Goal: Information Seeking & Learning: Learn about a topic

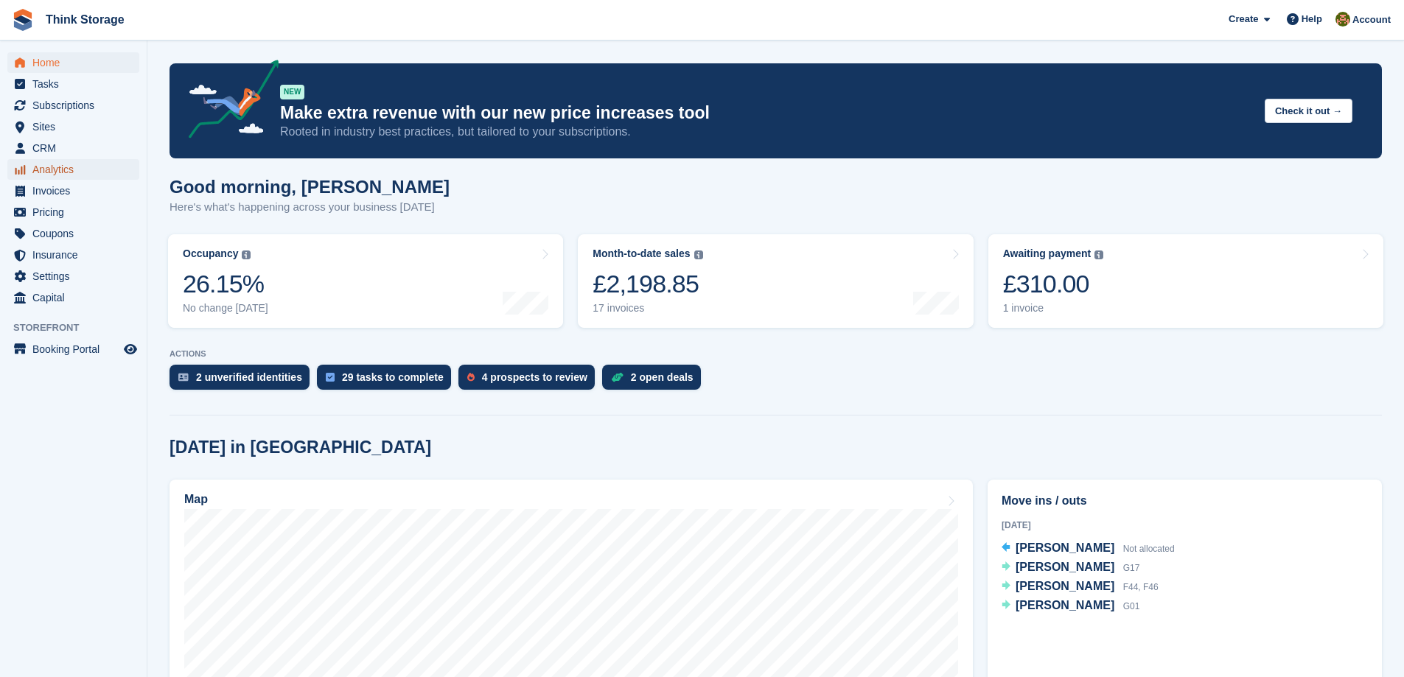
click at [40, 172] on span "Analytics" at bounding box center [76, 169] width 88 height 21
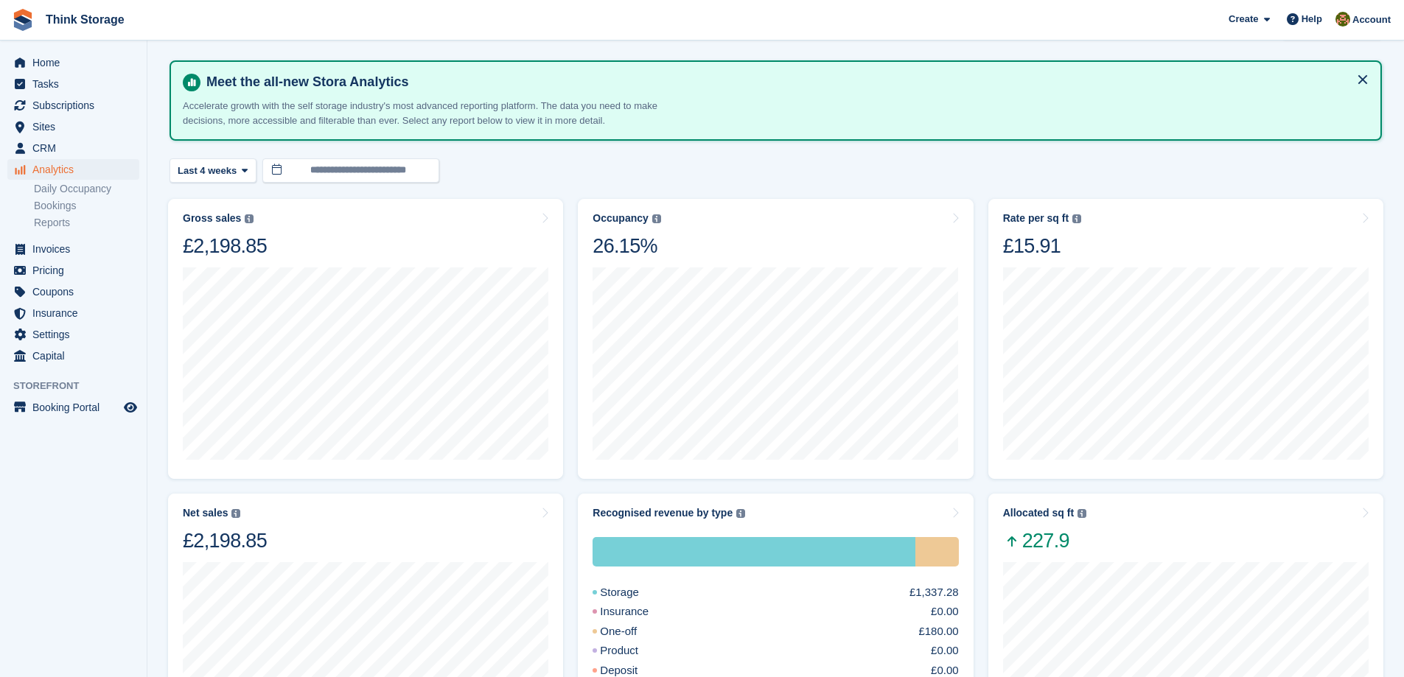
scroll to position [74, 0]
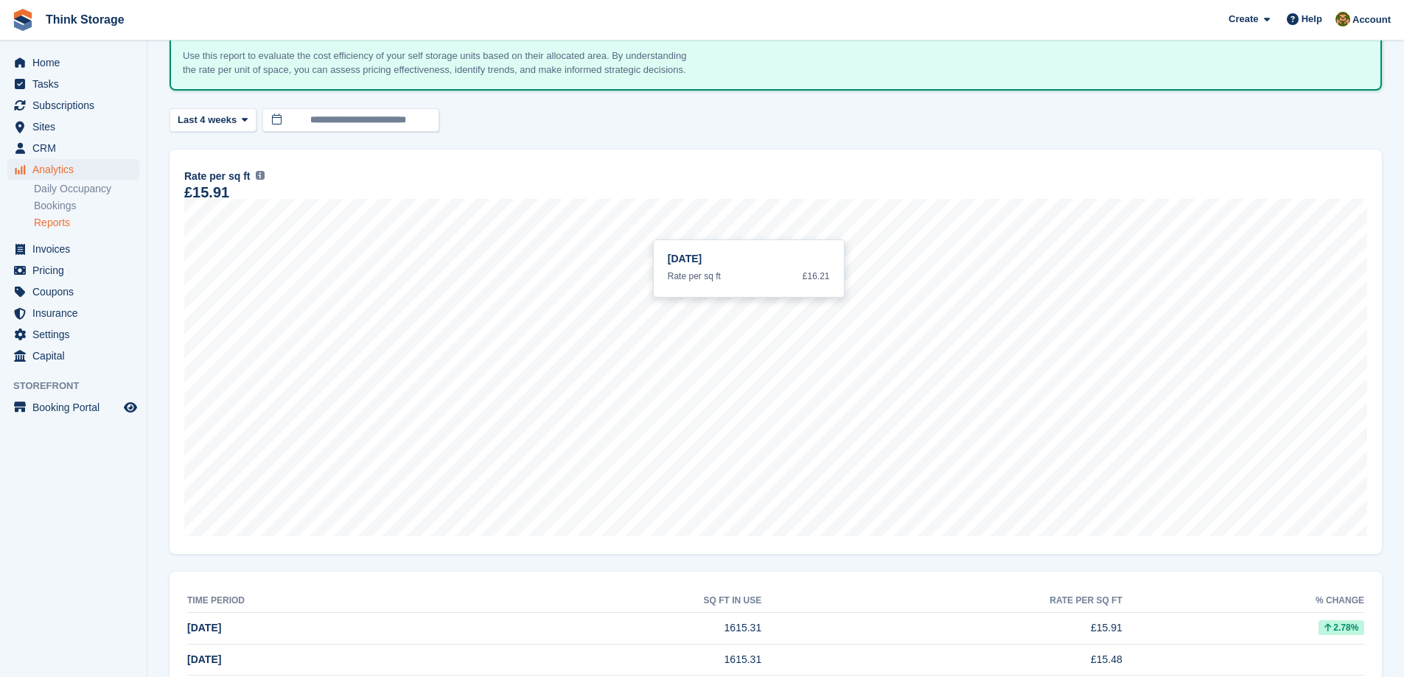
scroll to position [74, 0]
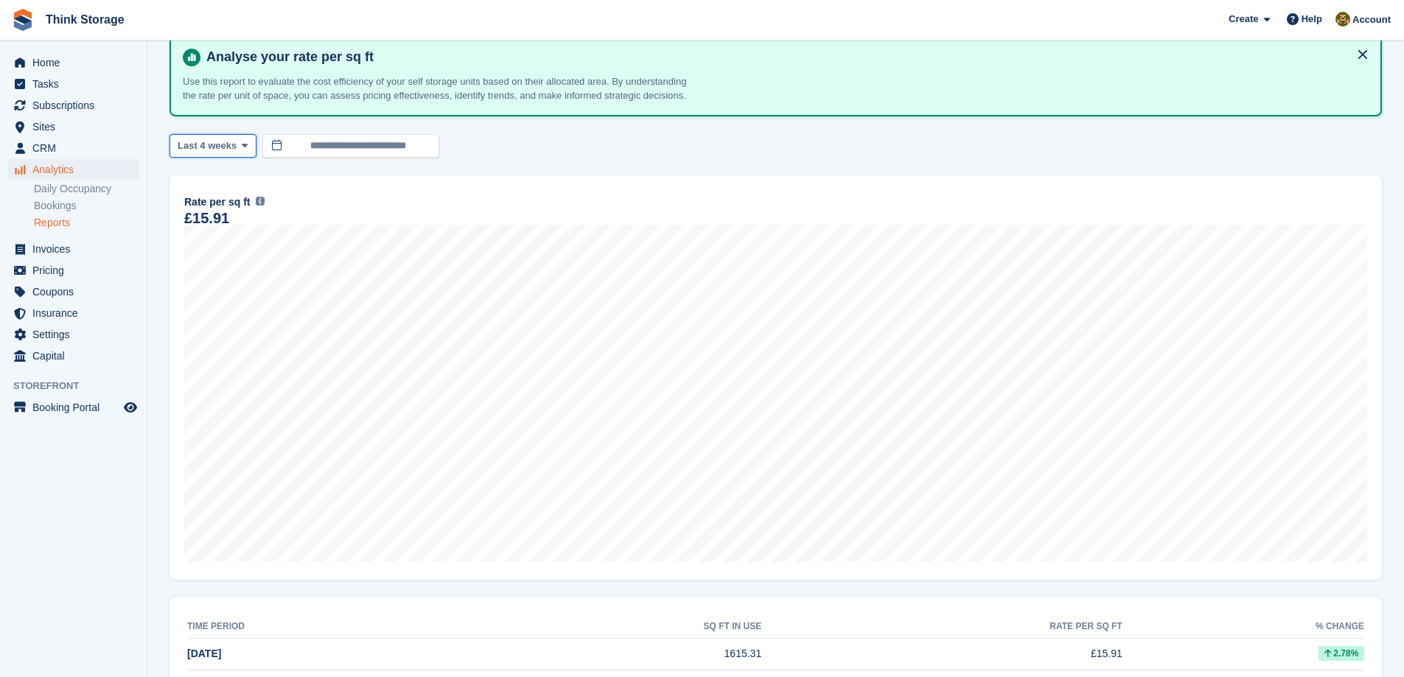
click at [242, 149] on icon at bounding box center [245, 146] width 6 height 10
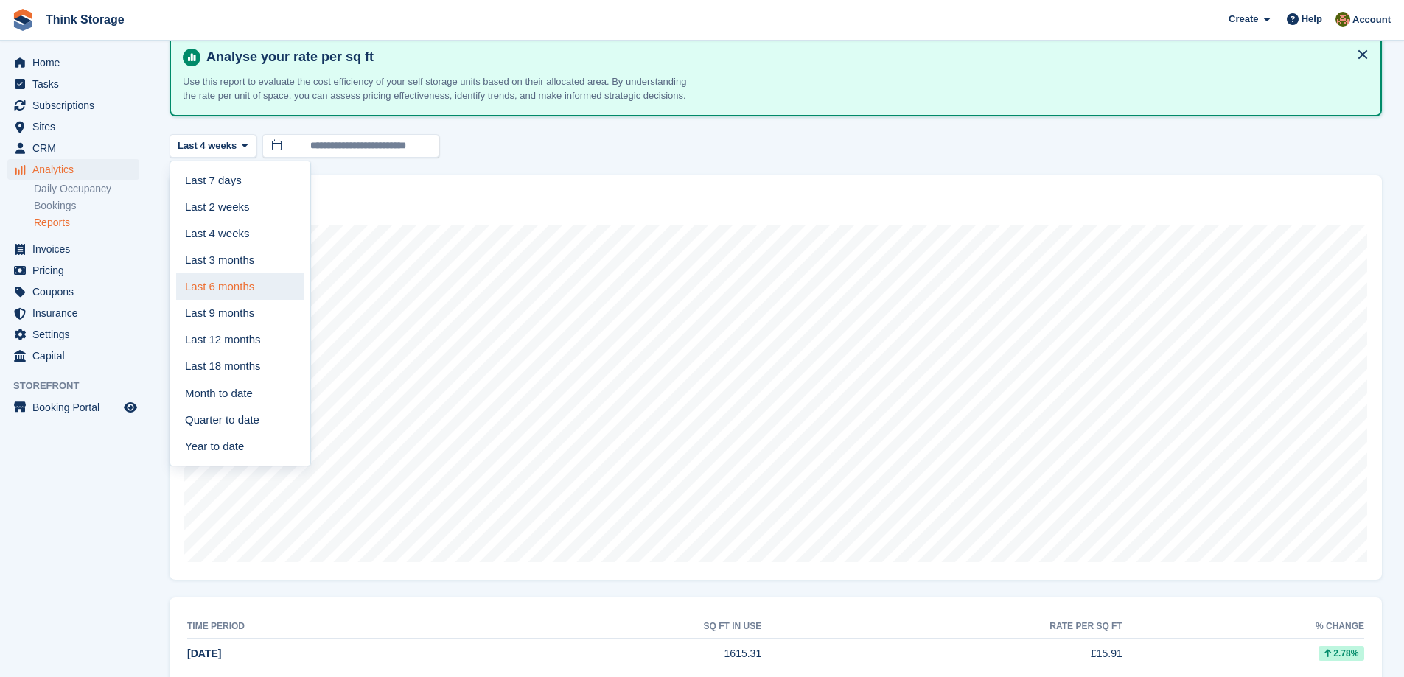
click at [242, 292] on link "Last 6 months" at bounding box center [240, 286] width 128 height 27
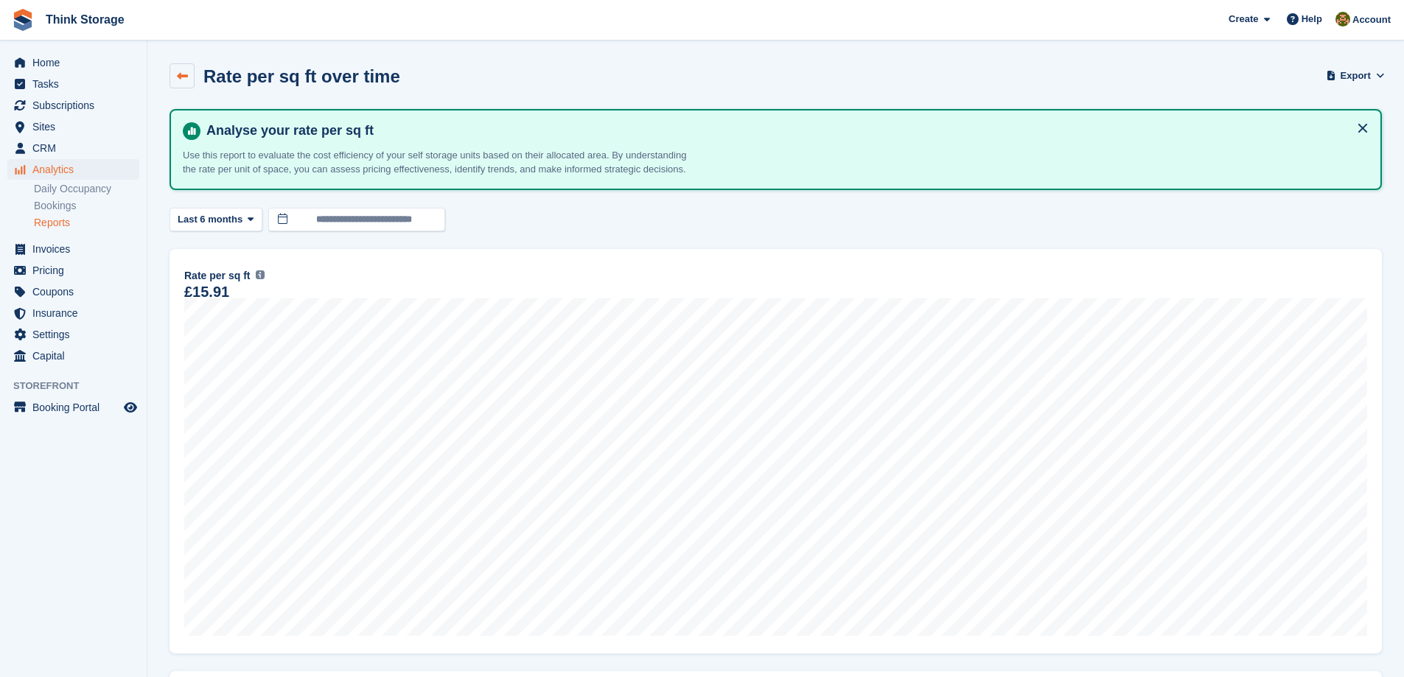
click at [183, 74] on icon at bounding box center [182, 76] width 11 height 11
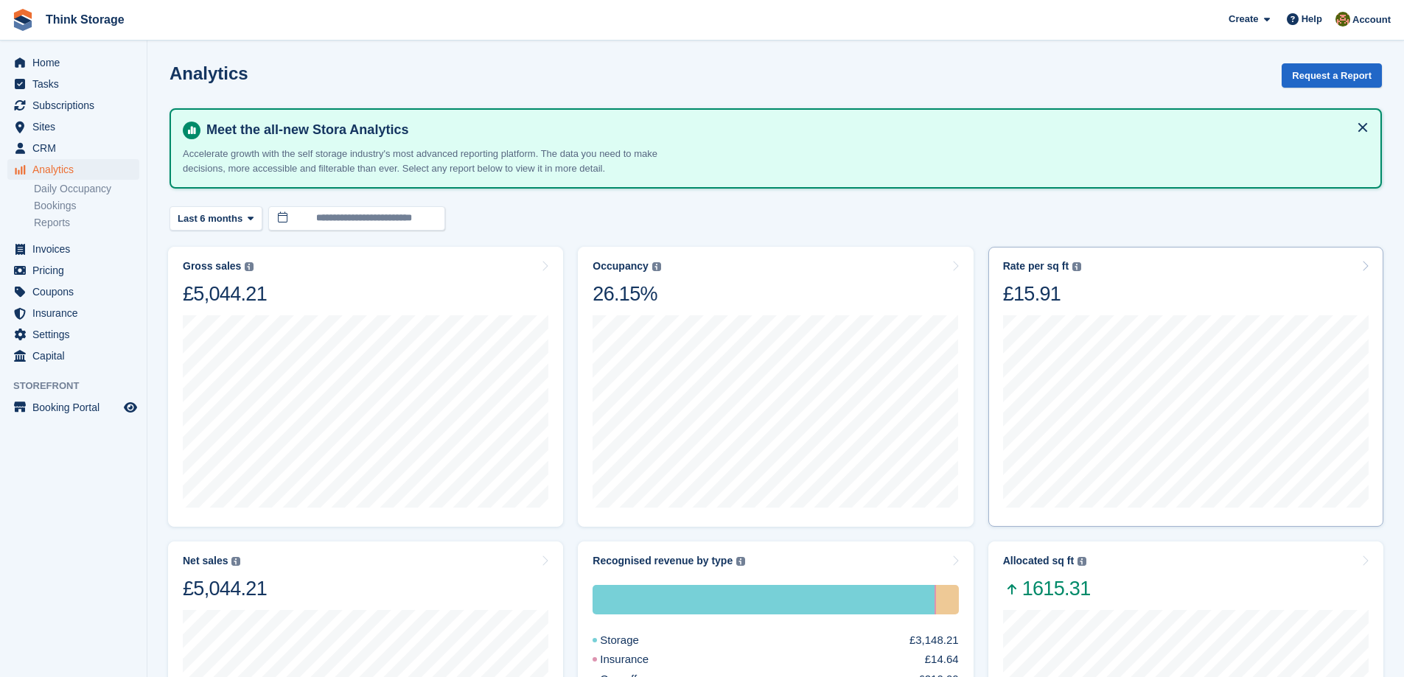
click at [1072, 269] on img at bounding box center [1076, 266] width 9 height 9
click at [1367, 268] on icon at bounding box center [1364, 266] width 7 height 12
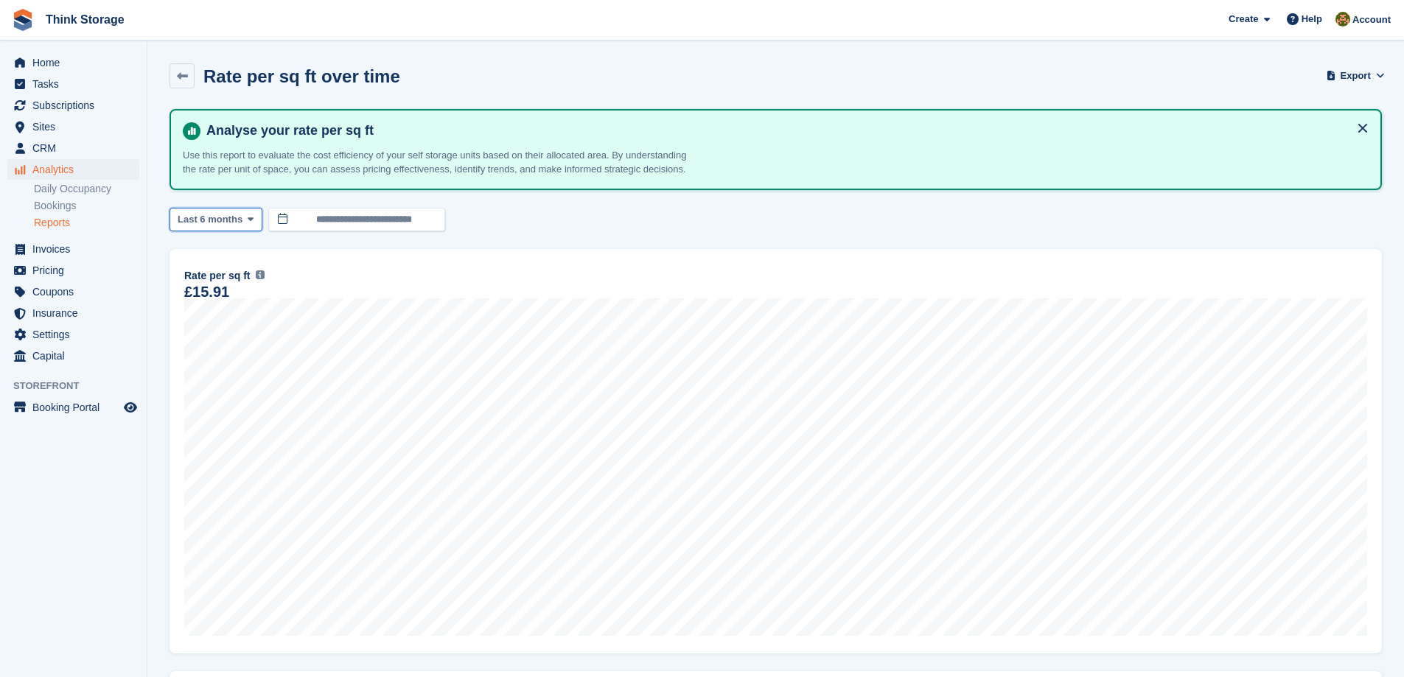
click at [248, 217] on icon at bounding box center [251, 219] width 6 height 10
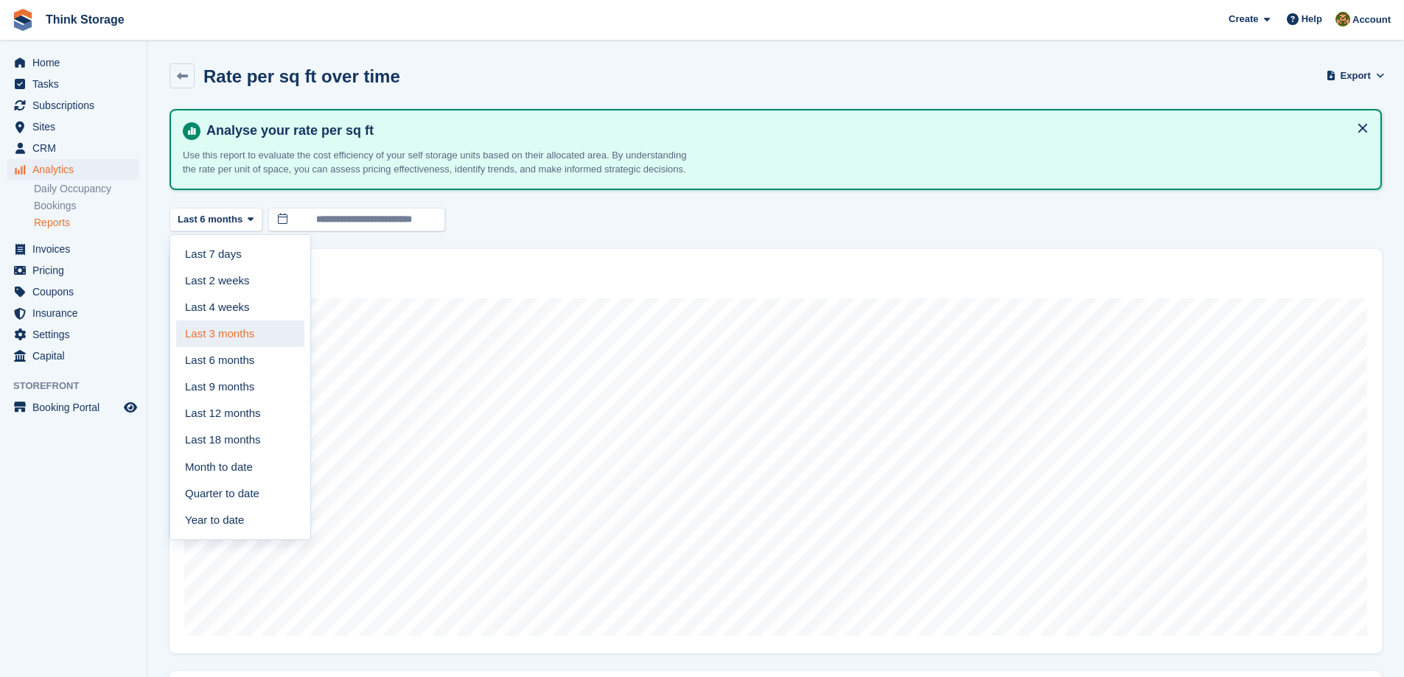
click at [224, 339] on link "Last 3 months" at bounding box center [240, 334] width 128 height 27
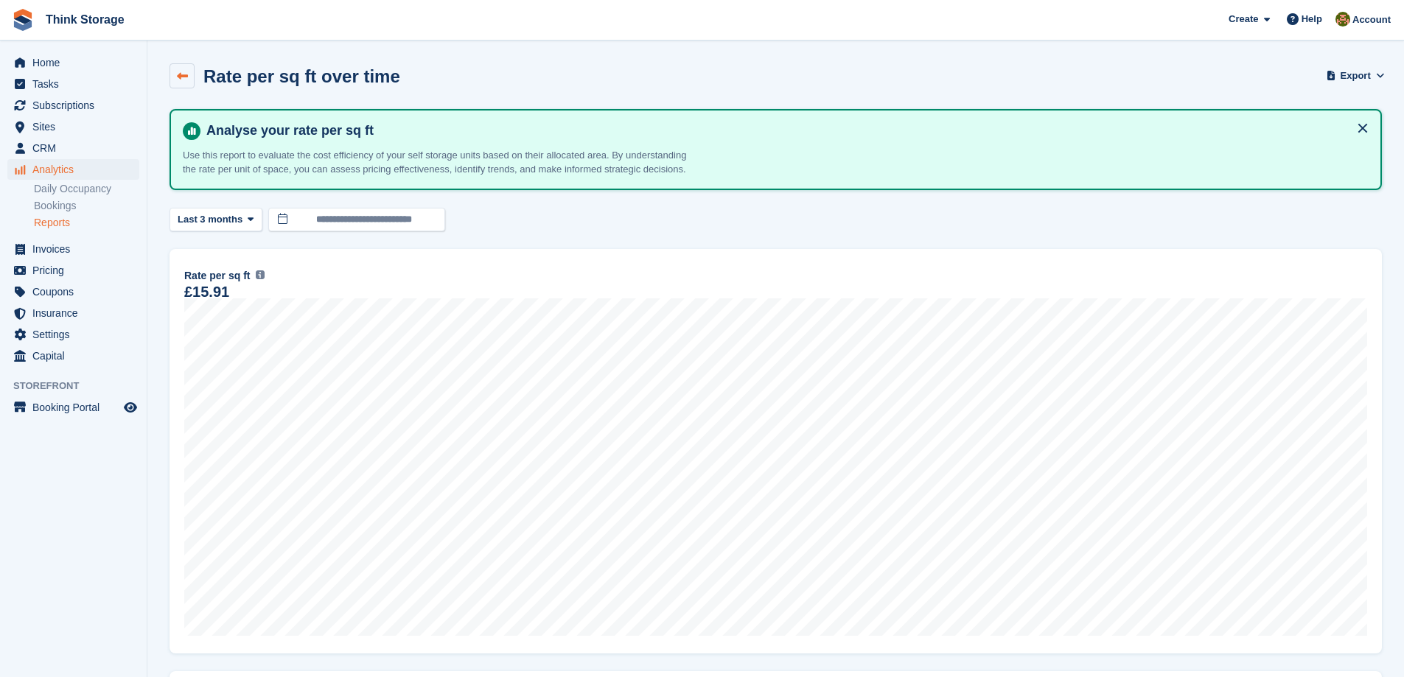
click at [177, 83] on link at bounding box center [181, 75] width 25 height 25
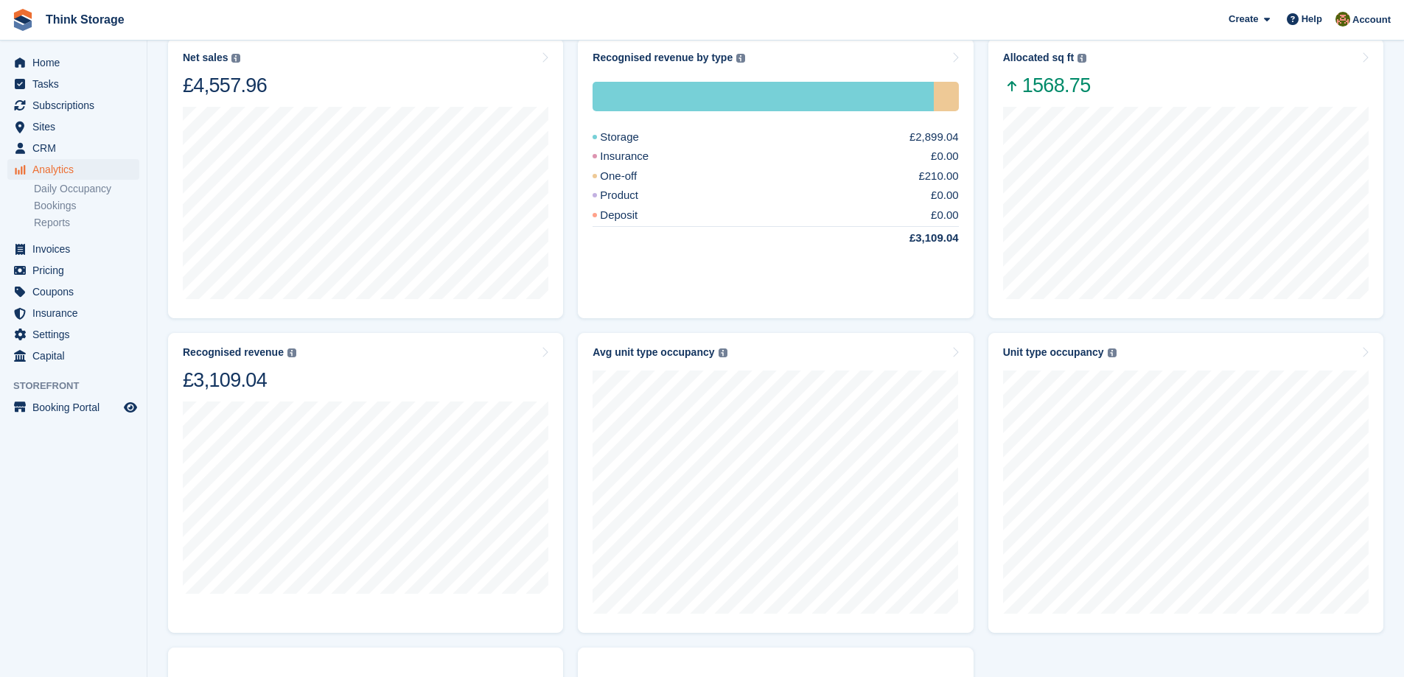
scroll to position [589, 0]
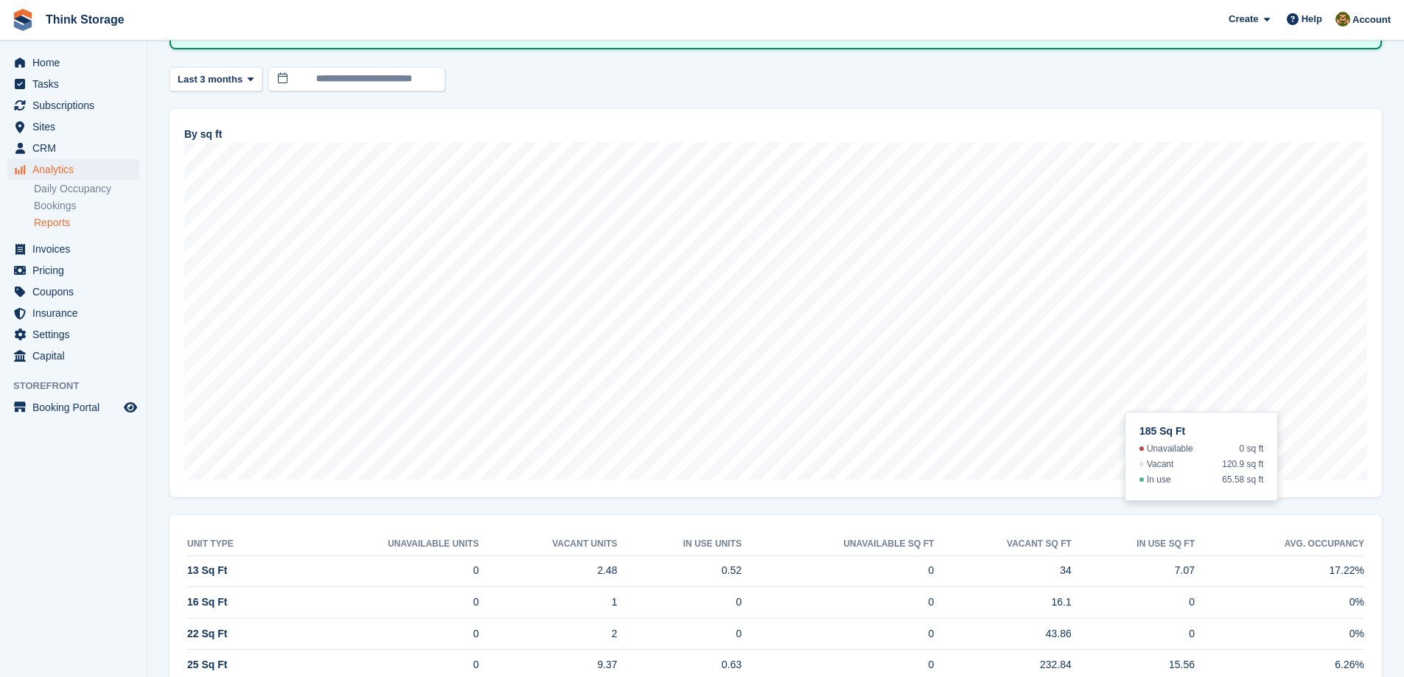
scroll to position [111, 0]
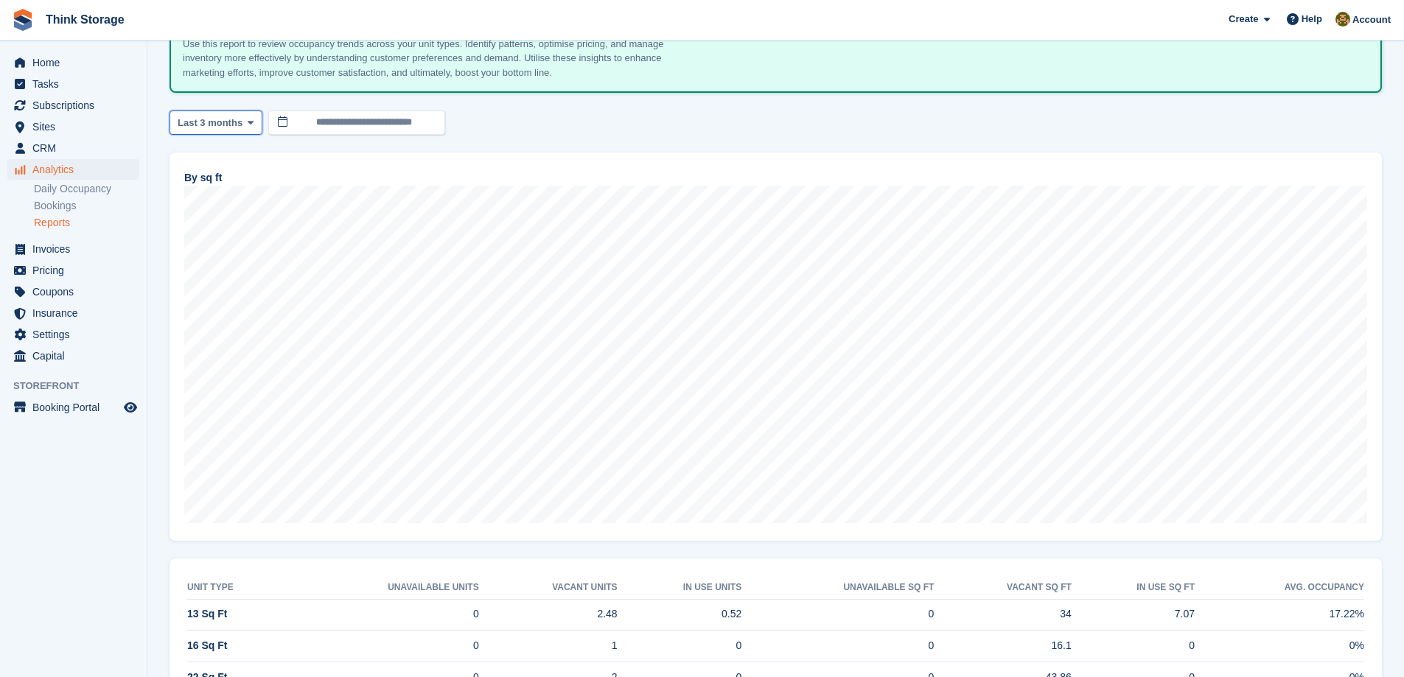
click at [249, 123] on icon at bounding box center [251, 123] width 6 height 10
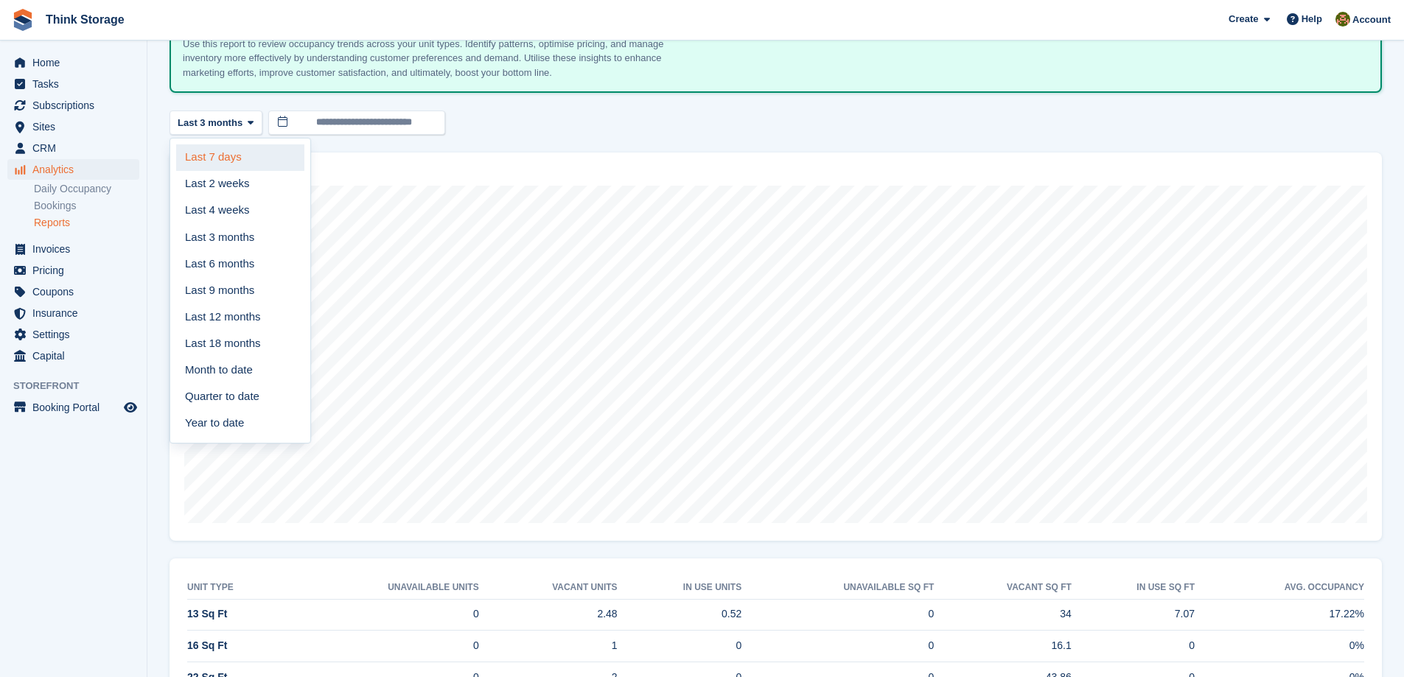
click at [239, 155] on link "Last 7 days" at bounding box center [240, 157] width 128 height 27
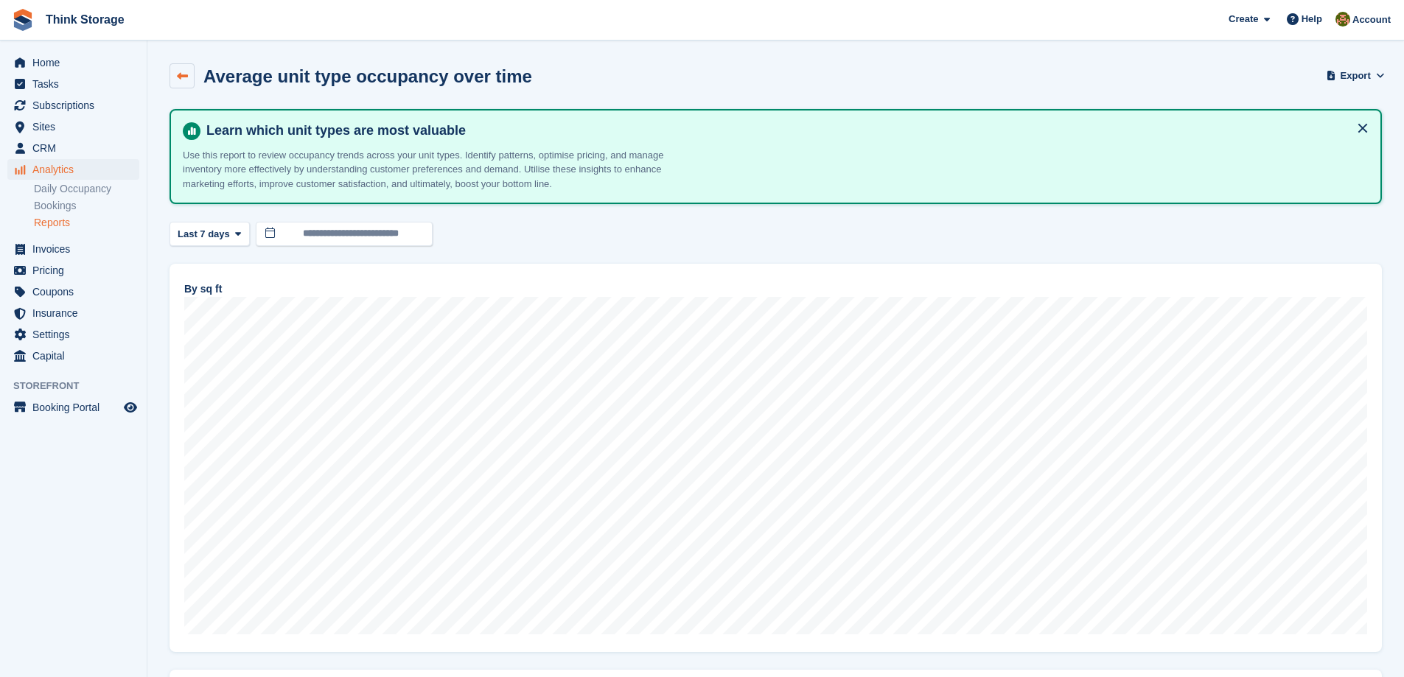
click at [175, 75] on link at bounding box center [181, 75] width 25 height 25
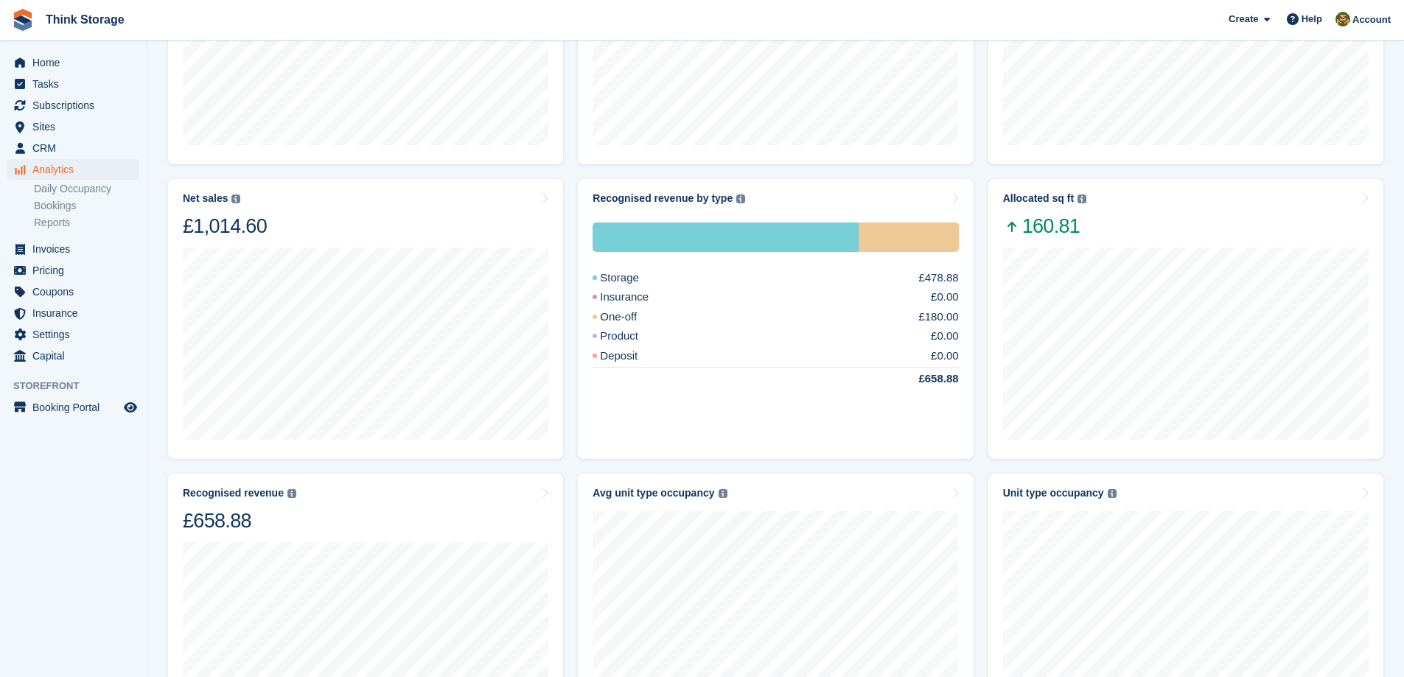
scroll to position [368, 0]
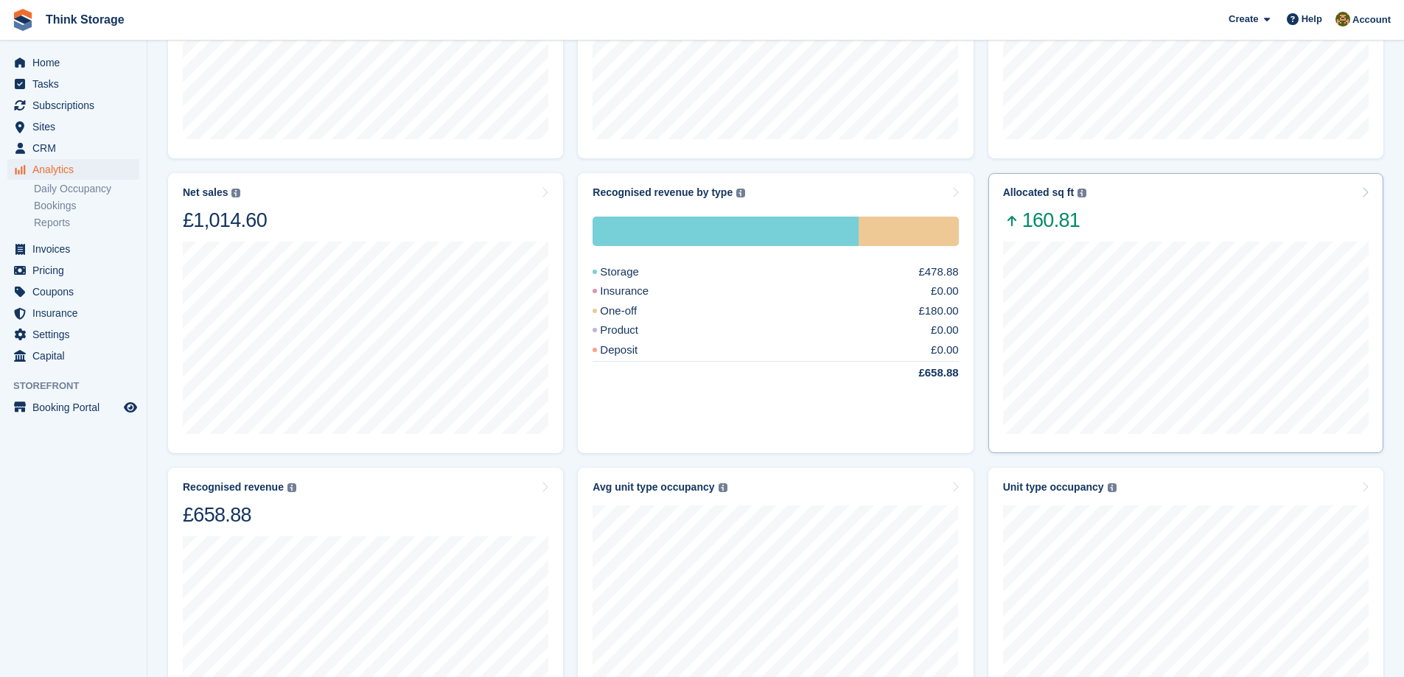
click at [1366, 195] on icon at bounding box center [1364, 192] width 7 height 12
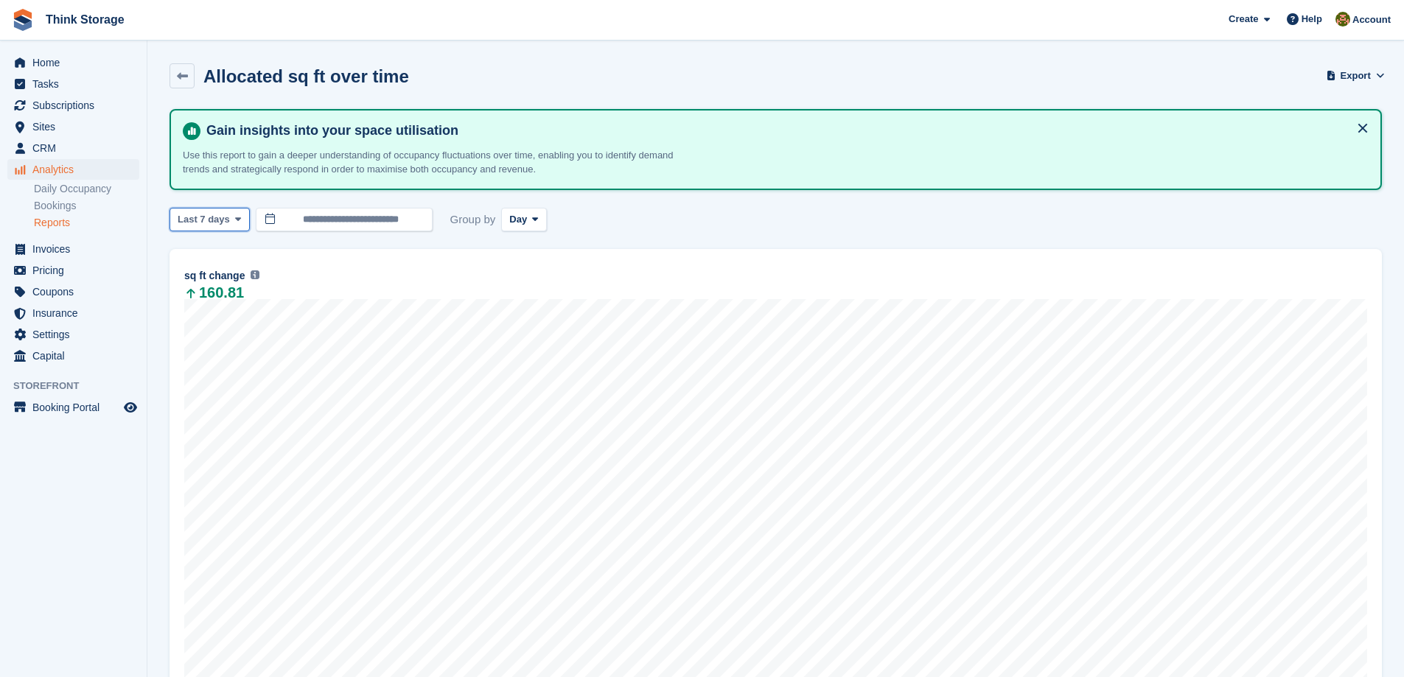
click at [235, 215] on icon at bounding box center [238, 219] width 6 height 10
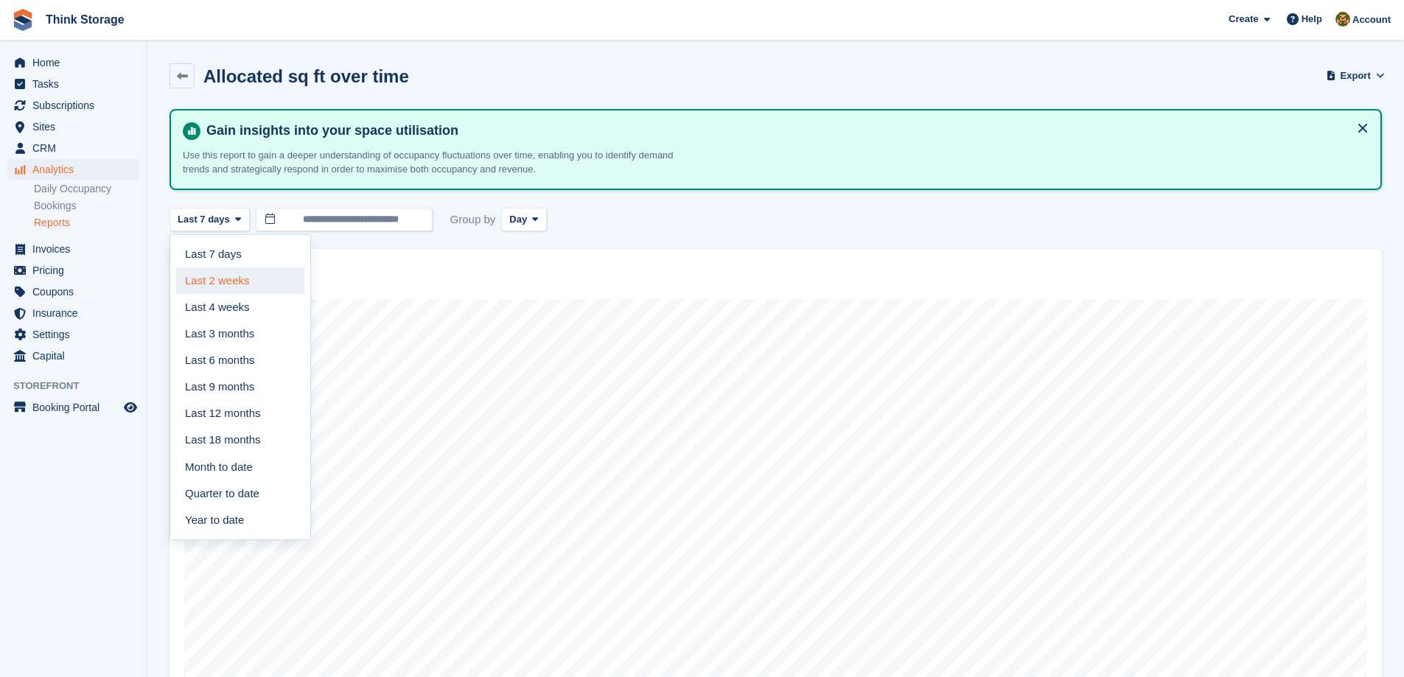
click at [229, 284] on link "Last 2 weeks" at bounding box center [240, 280] width 128 height 27
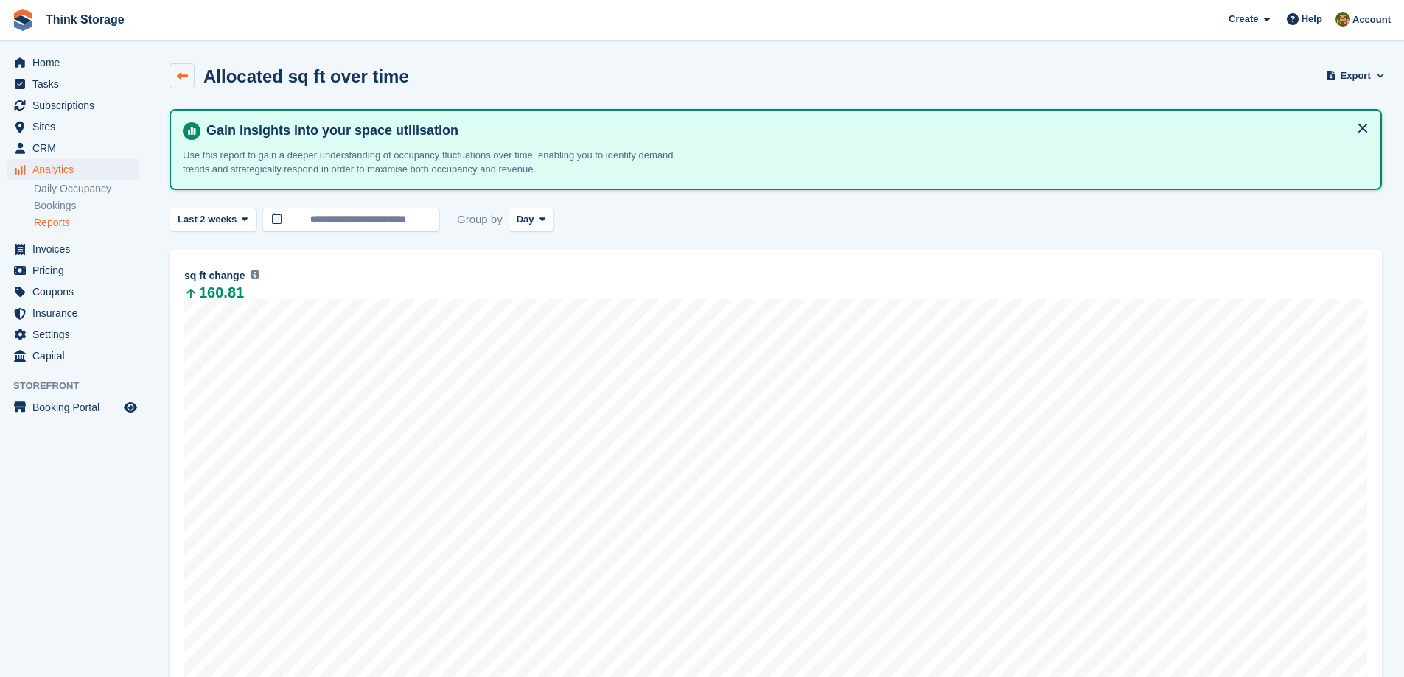
click at [178, 80] on icon at bounding box center [182, 76] width 11 height 11
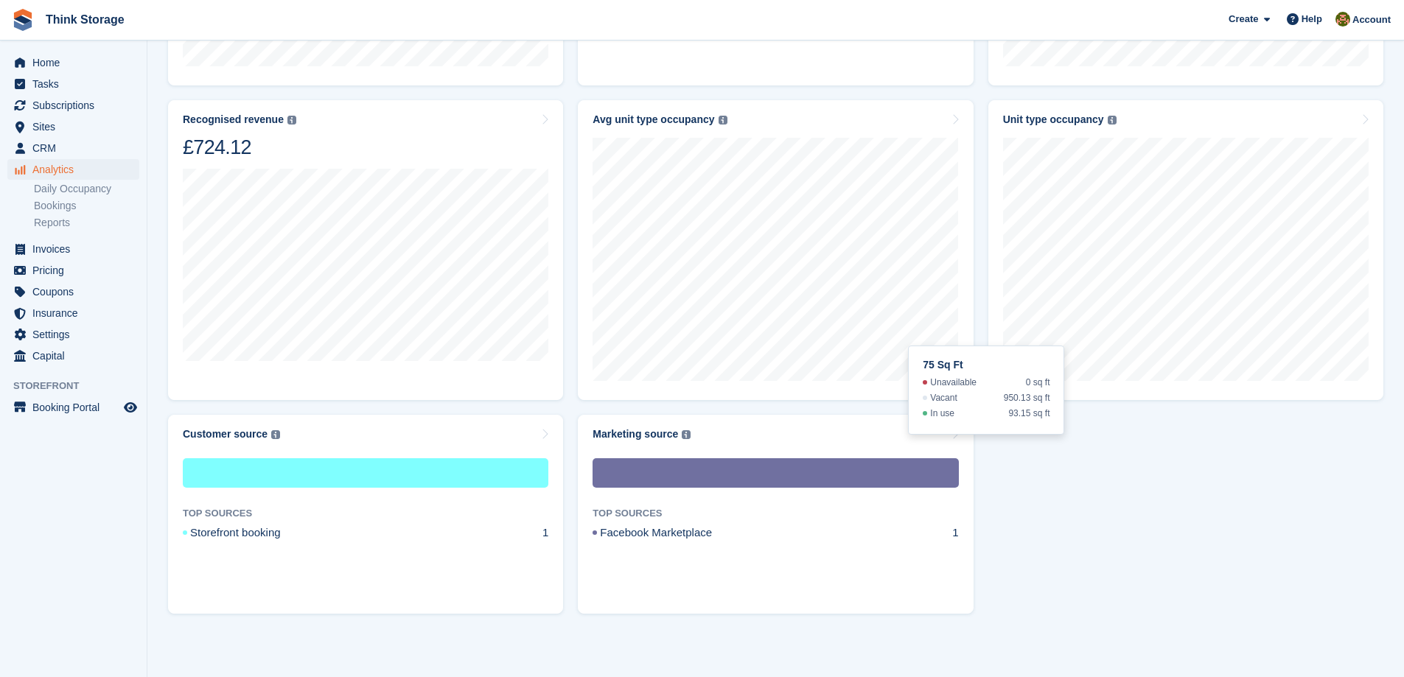
scroll to position [737, 0]
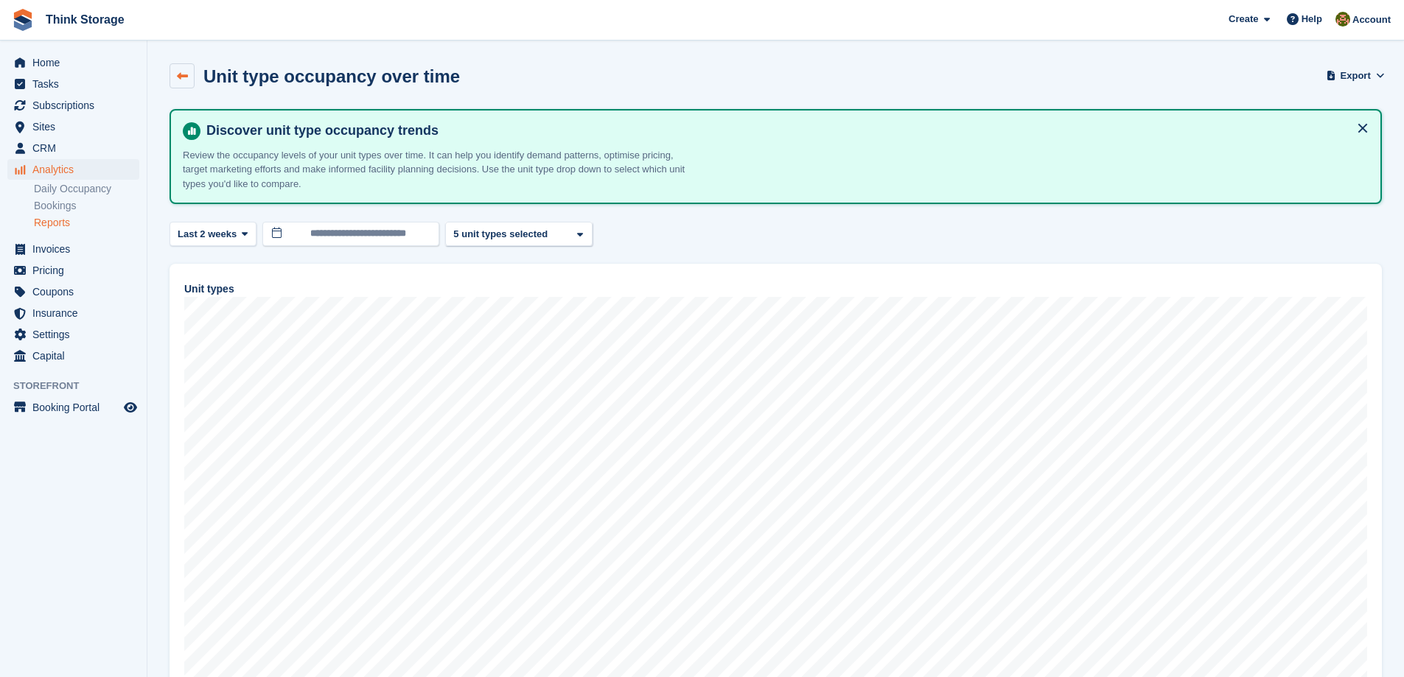
click at [178, 74] on icon at bounding box center [182, 76] width 11 height 11
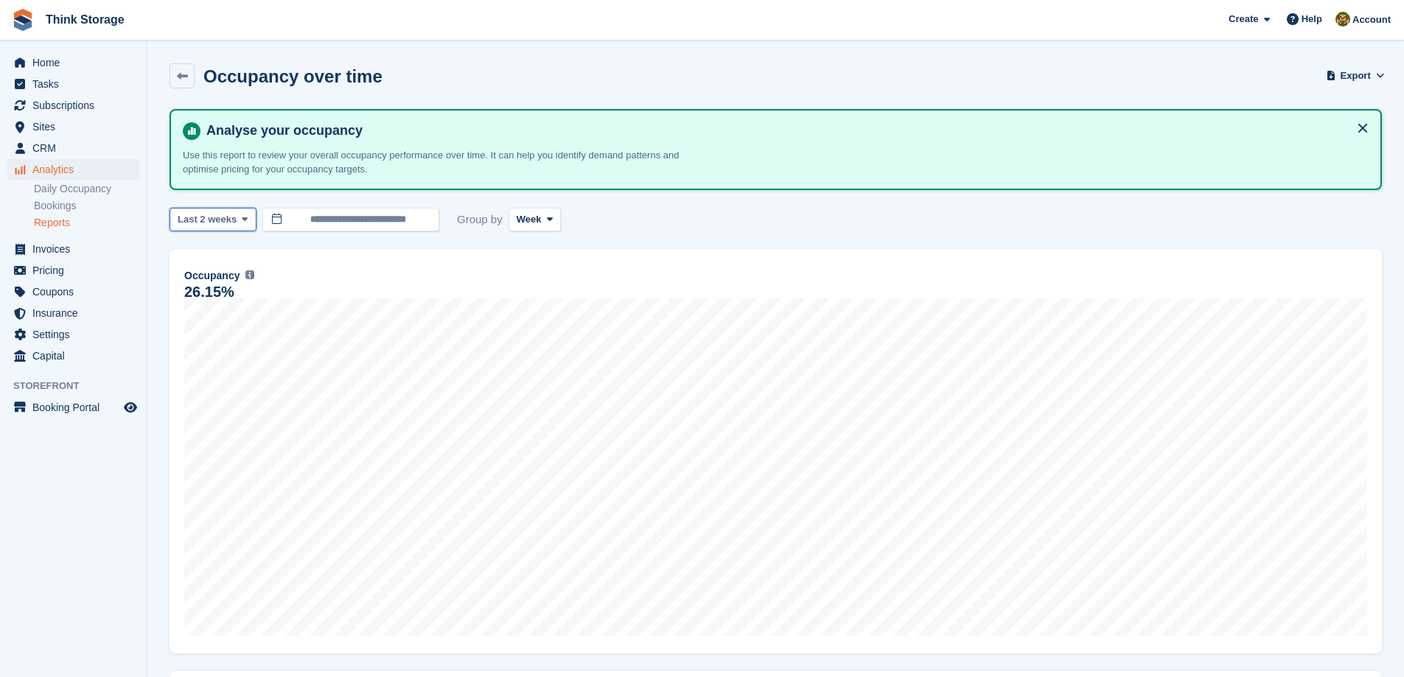
click at [242, 219] on icon at bounding box center [245, 219] width 6 height 10
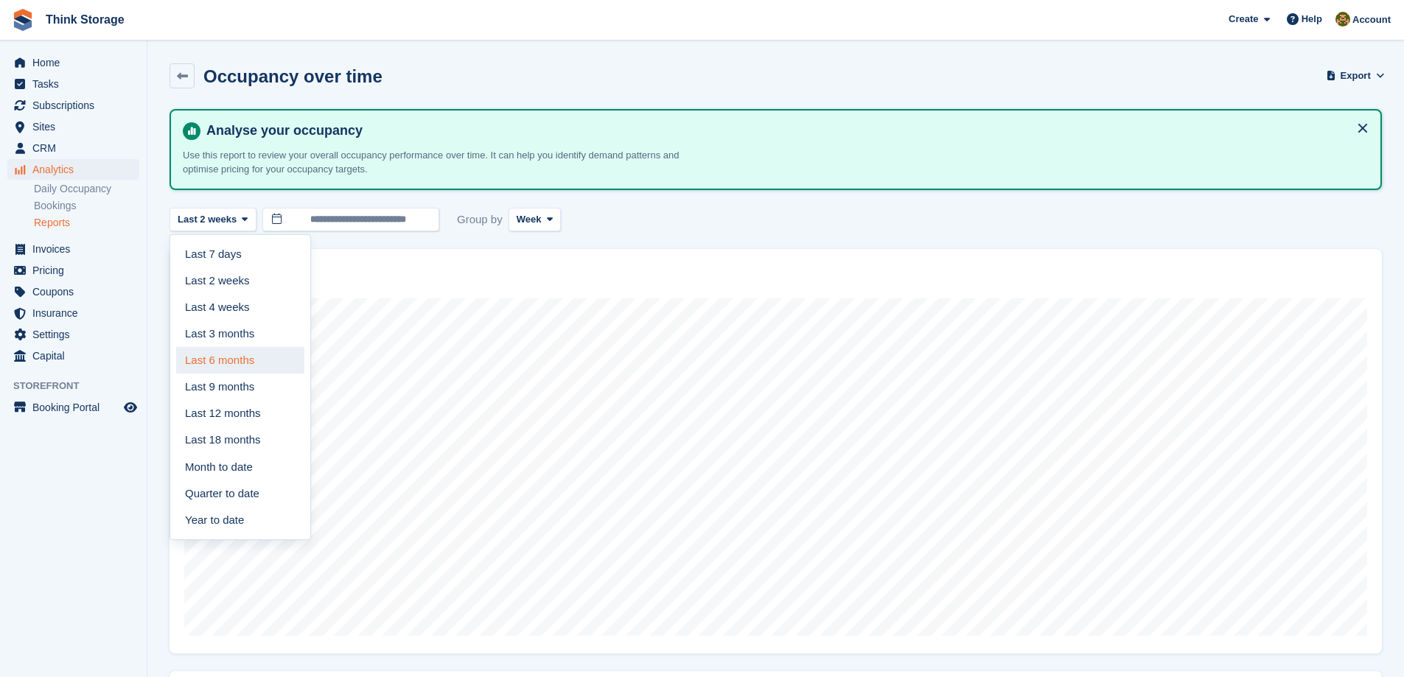
click at [249, 365] on link "Last 6 months" at bounding box center [240, 360] width 128 height 27
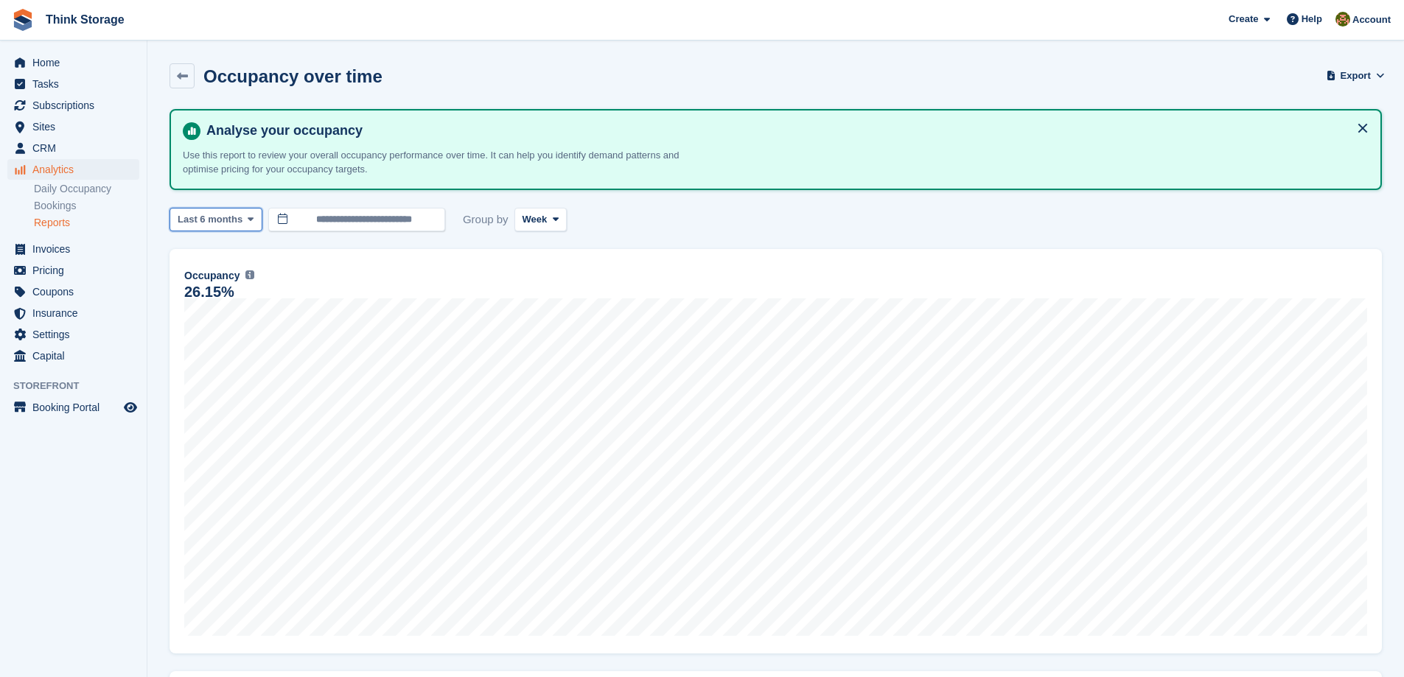
click at [248, 217] on icon at bounding box center [251, 219] width 6 height 10
click at [233, 301] on link "Last 4 weeks" at bounding box center [240, 307] width 128 height 27
click at [547, 219] on icon at bounding box center [550, 219] width 6 height 10
click at [553, 251] on link "Day" at bounding box center [579, 254] width 128 height 27
click at [179, 76] on icon at bounding box center [182, 76] width 11 height 11
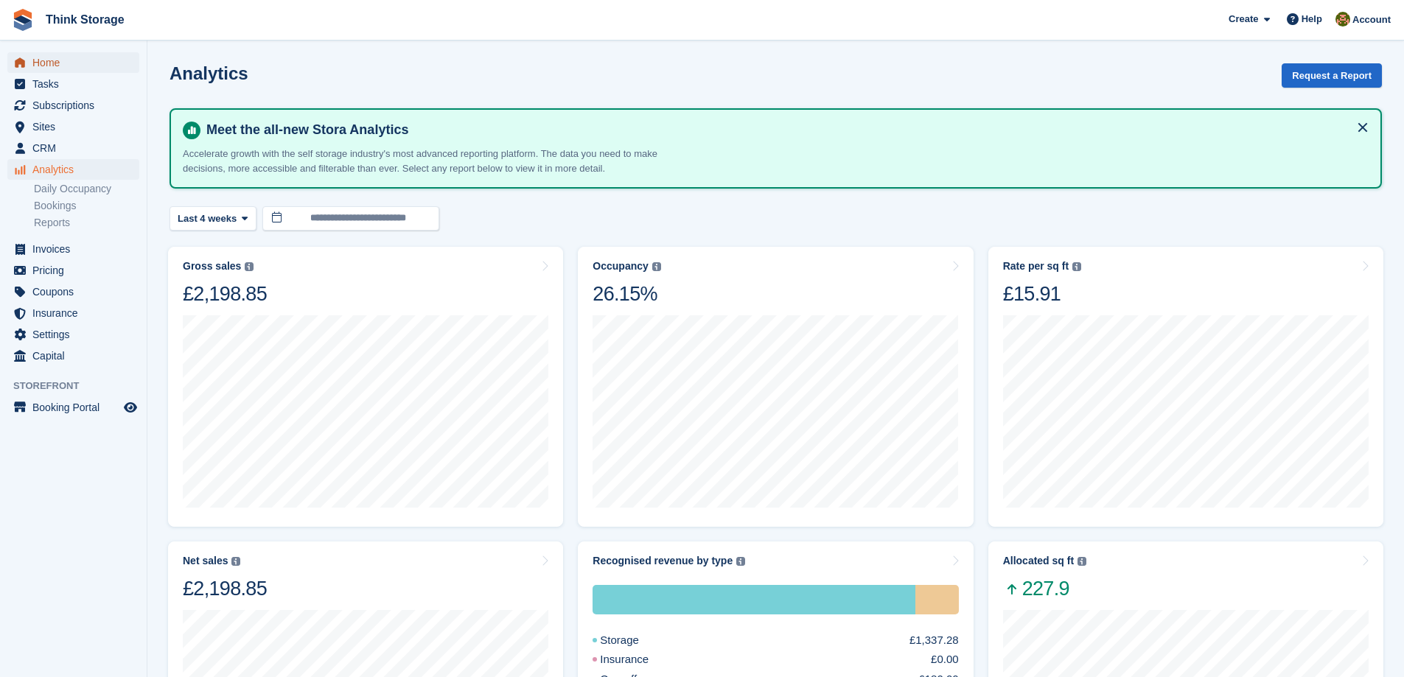
click at [52, 64] on span "Home" at bounding box center [76, 62] width 88 height 21
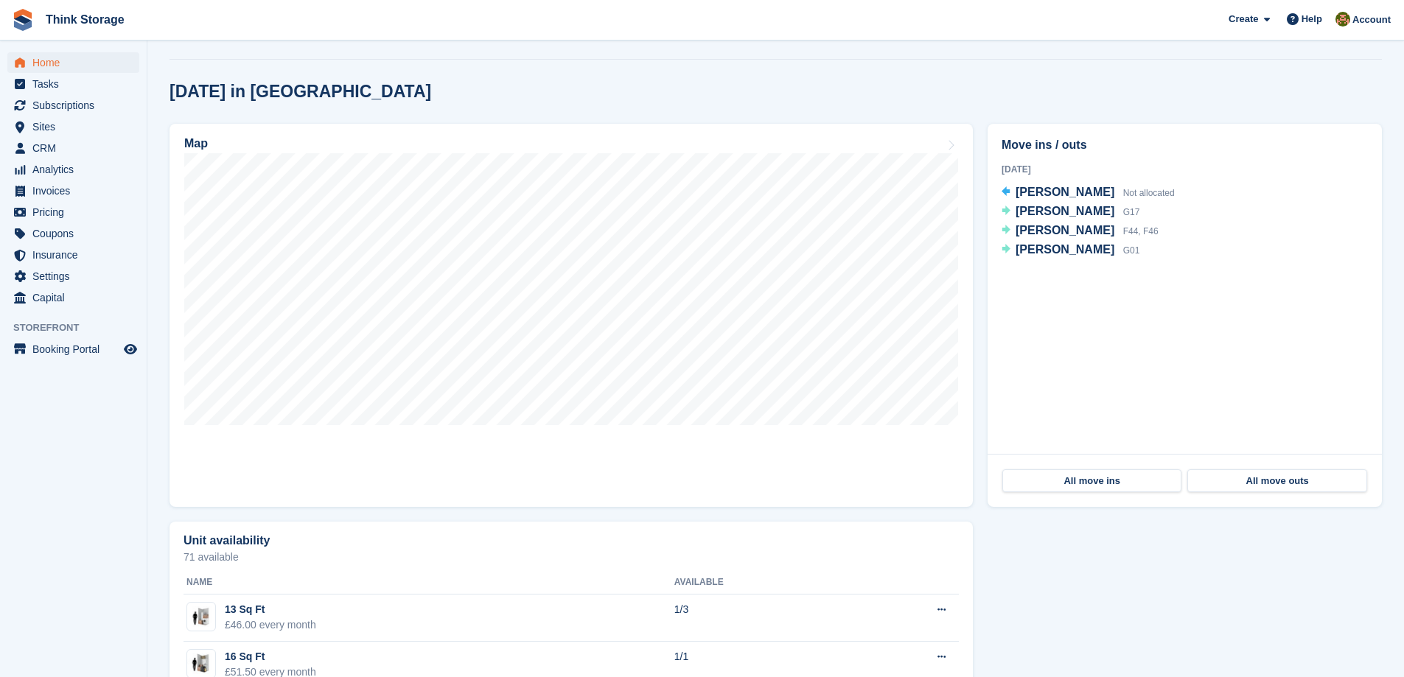
scroll to position [295, 0]
